Goal: Task Accomplishment & Management: Manage account settings

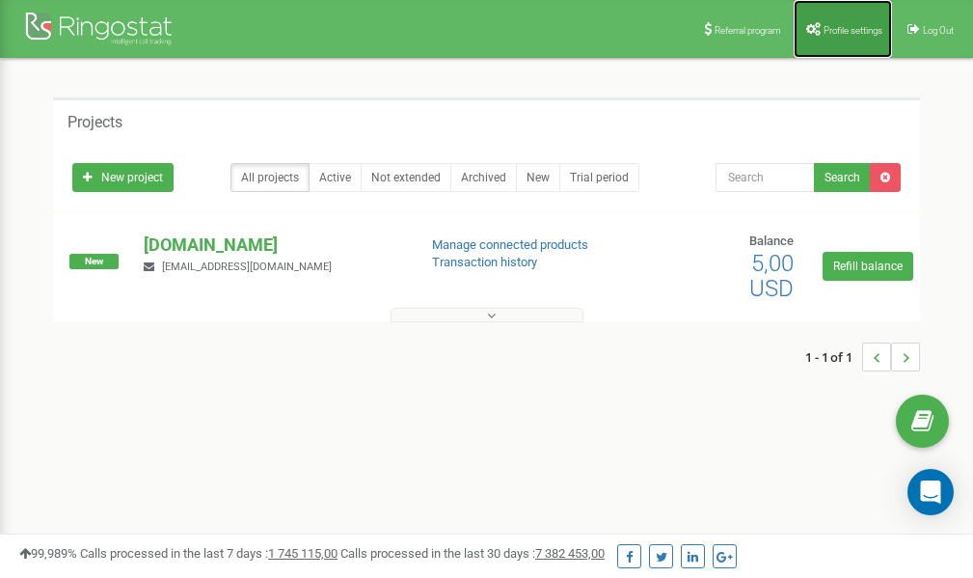
click at [839, 27] on span "Profile settings" at bounding box center [853, 30] width 59 height 11
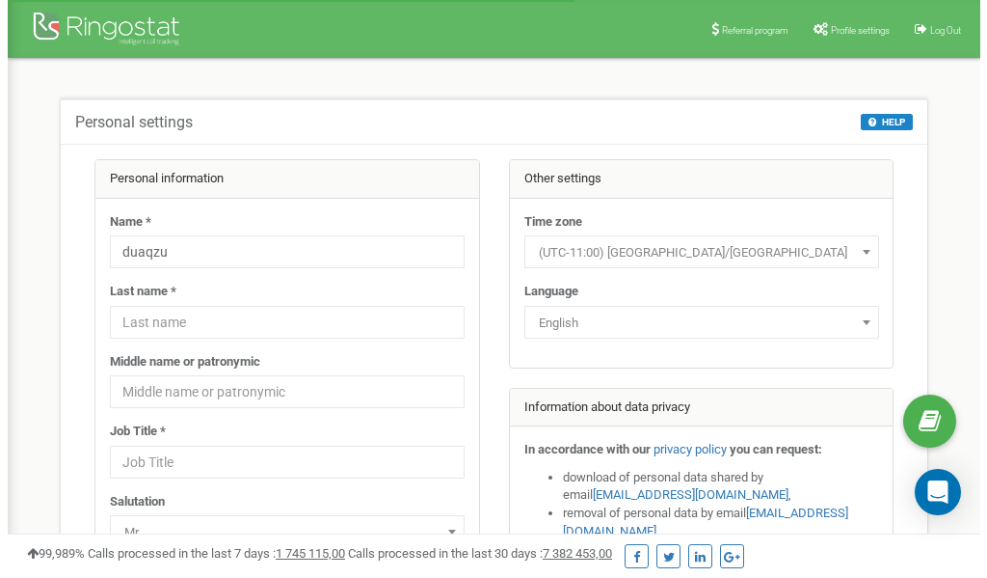
scroll to position [96, 0]
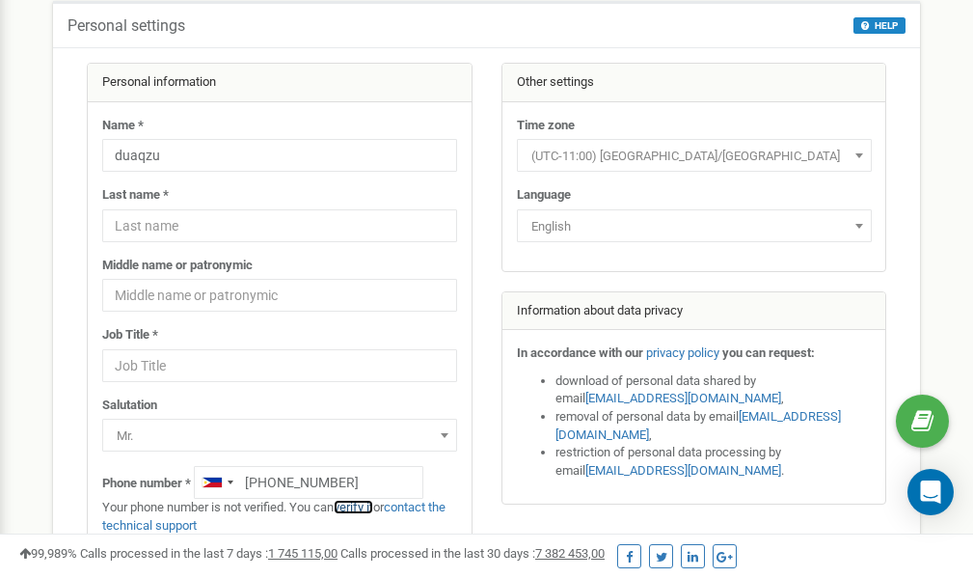
click at [366, 507] on link "verify it" at bounding box center [354, 507] width 40 height 14
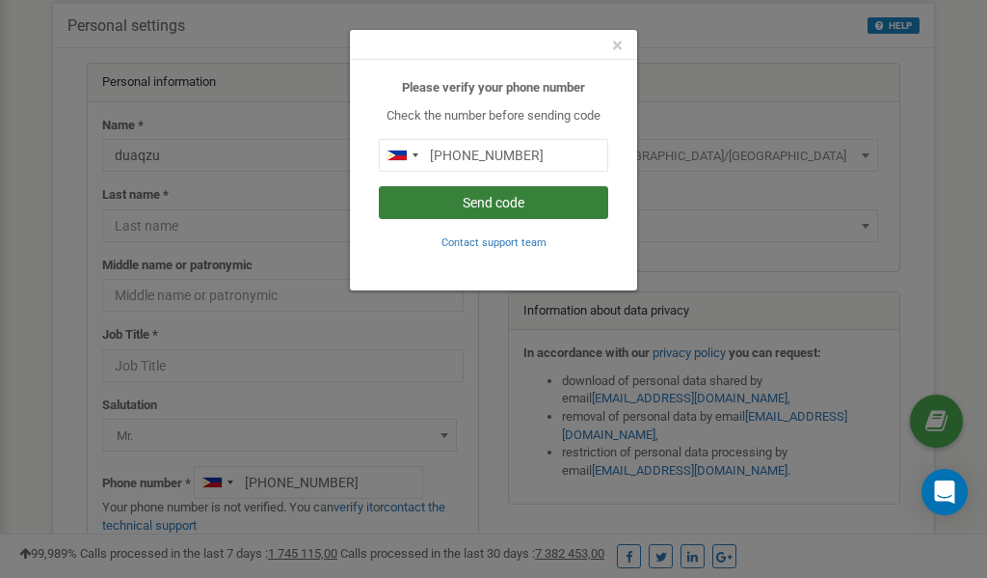
click at [495, 202] on button "Send code" at bounding box center [494, 202] width 230 height 33
